Goal: Communication & Community: Answer question/provide support

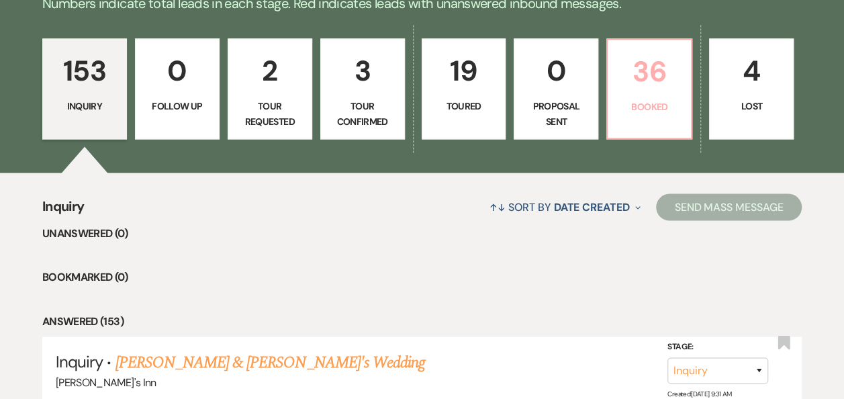
click at [646, 105] on p "Booked" at bounding box center [649, 106] width 67 height 15
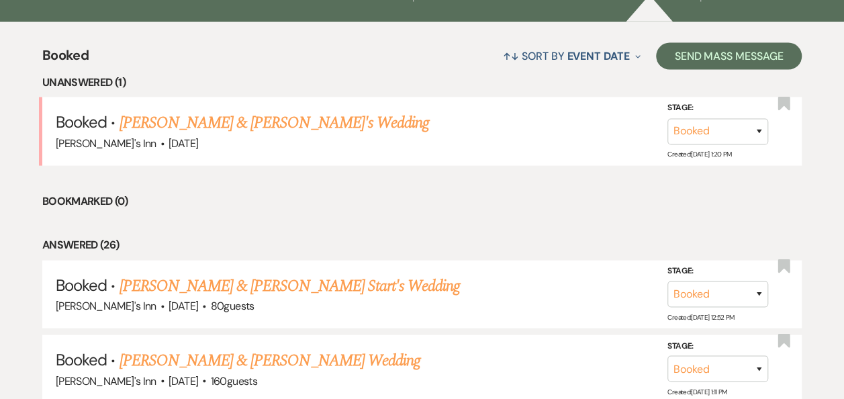
scroll to position [1297, 0]
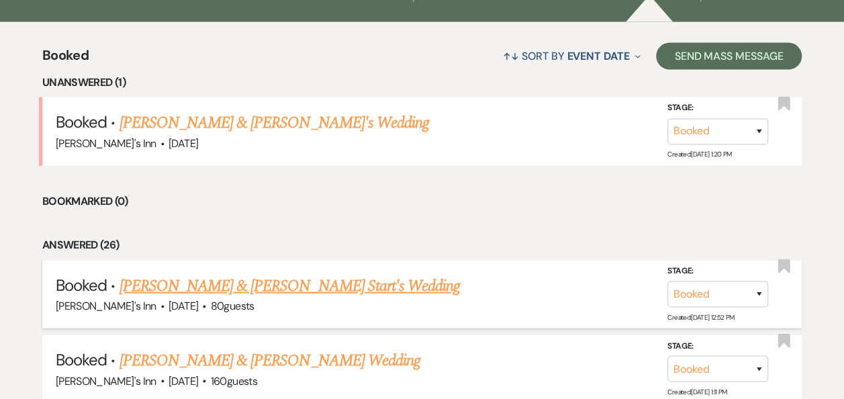
click at [140, 294] on link "[PERSON_NAME] & [PERSON_NAME] Start's Wedding" at bounding box center [289, 286] width 341 height 24
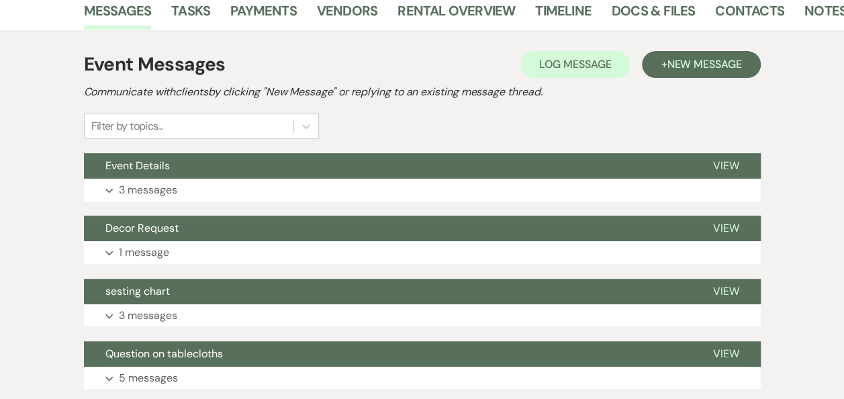
scroll to position [232, 0]
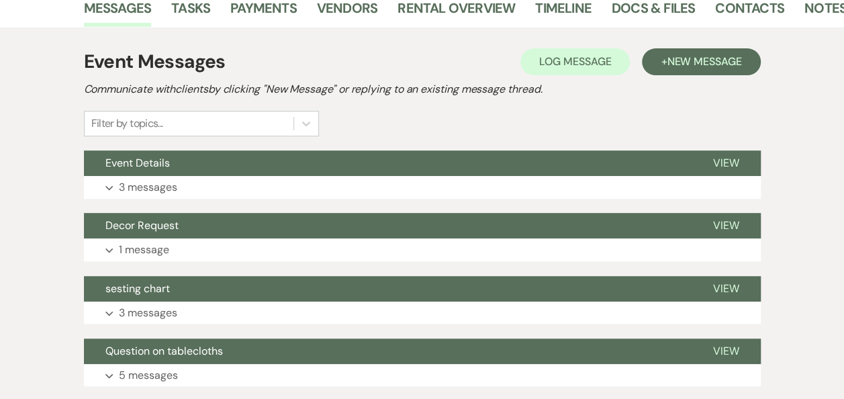
click at [773, 322] on div "Event Messages Log Log Message + New Message Communicate with clients by clicki…" at bounding box center [423, 374] width 766 height 693
click at [114, 187] on button "Expand 3 messages" at bounding box center [422, 187] width 677 height 23
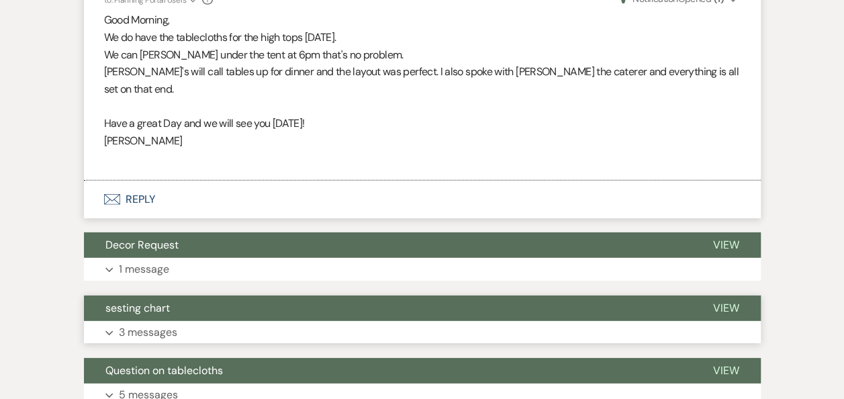
click at [122, 324] on p "3 messages" at bounding box center [148, 332] width 58 height 17
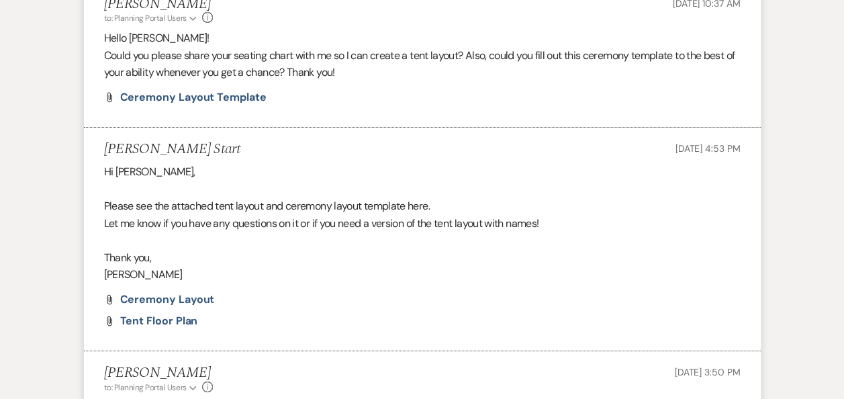
scroll to position [2280, 0]
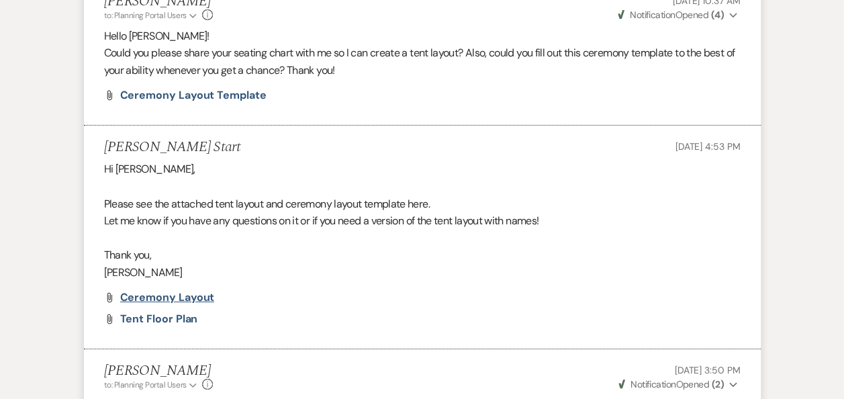
click at [152, 290] on span "Ceremony Layout" at bounding box center [167, 297] width 95 height 14
